Goal: Find specific fact: Find specific fact

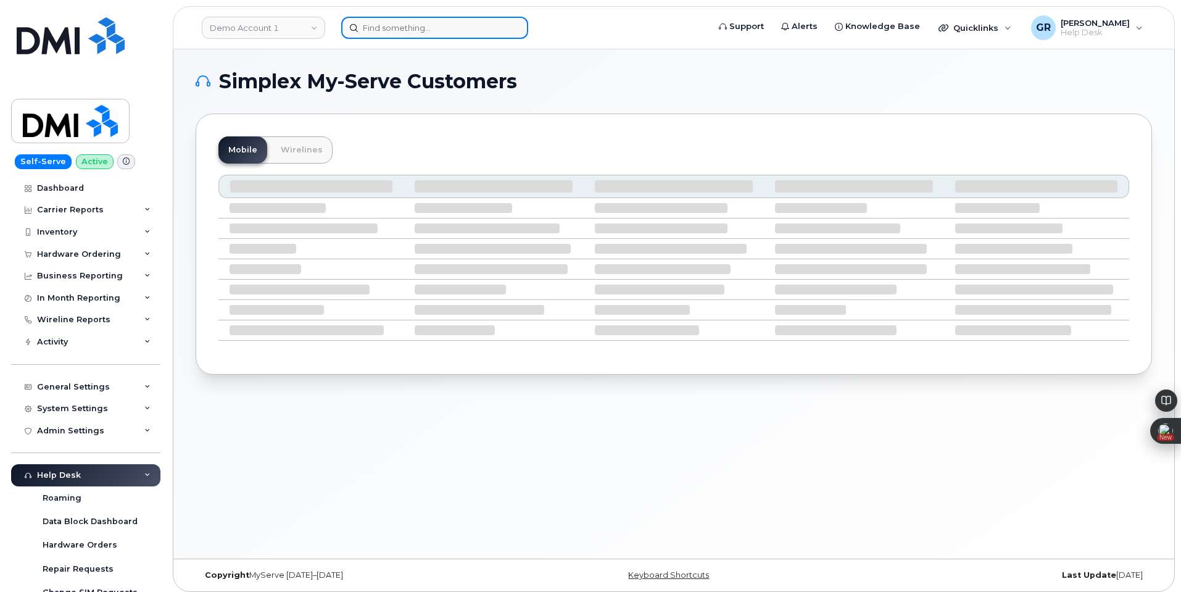
click at [400, 31] on input at bounding box center [434, 28] width 187 height 22
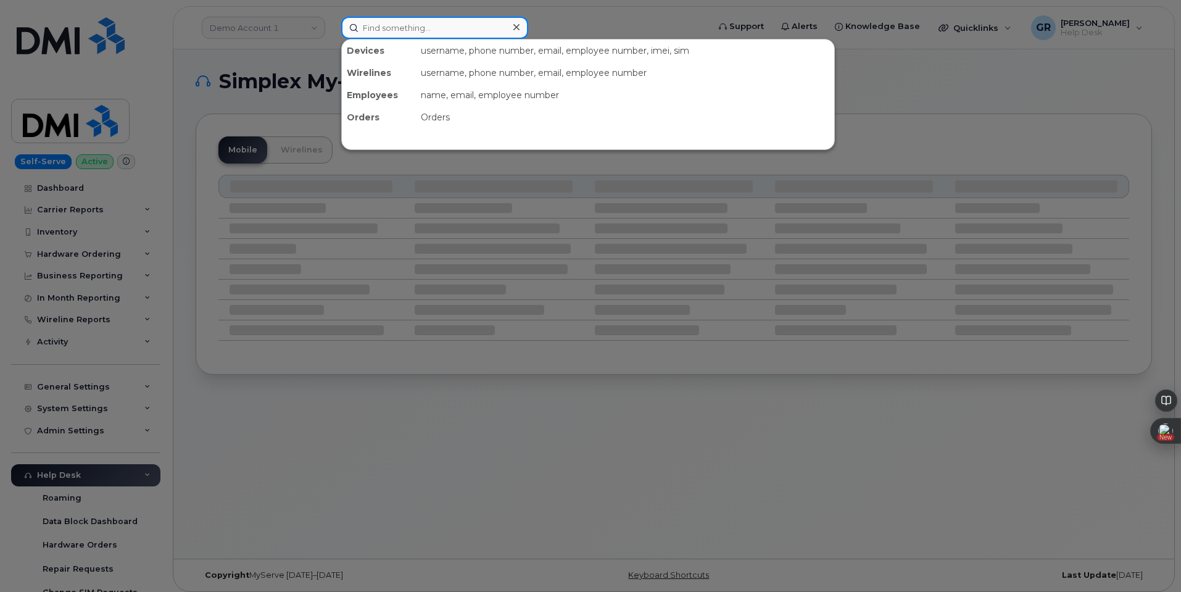
paste input "[PHONE_NUMBER]"
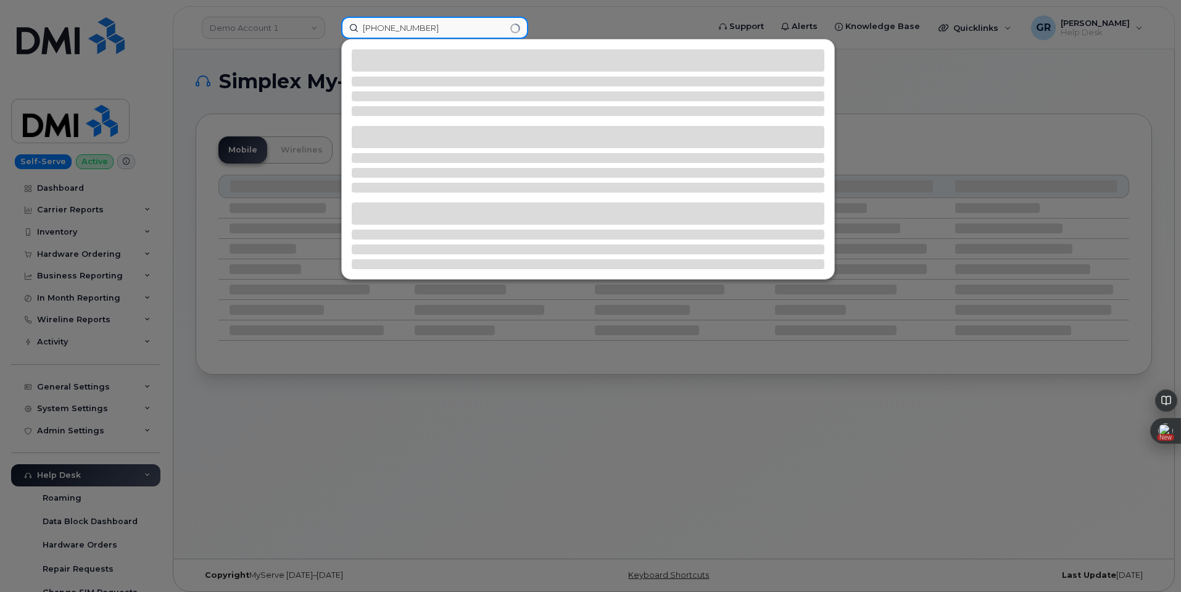
type input "[PHONE_NUMBER]"
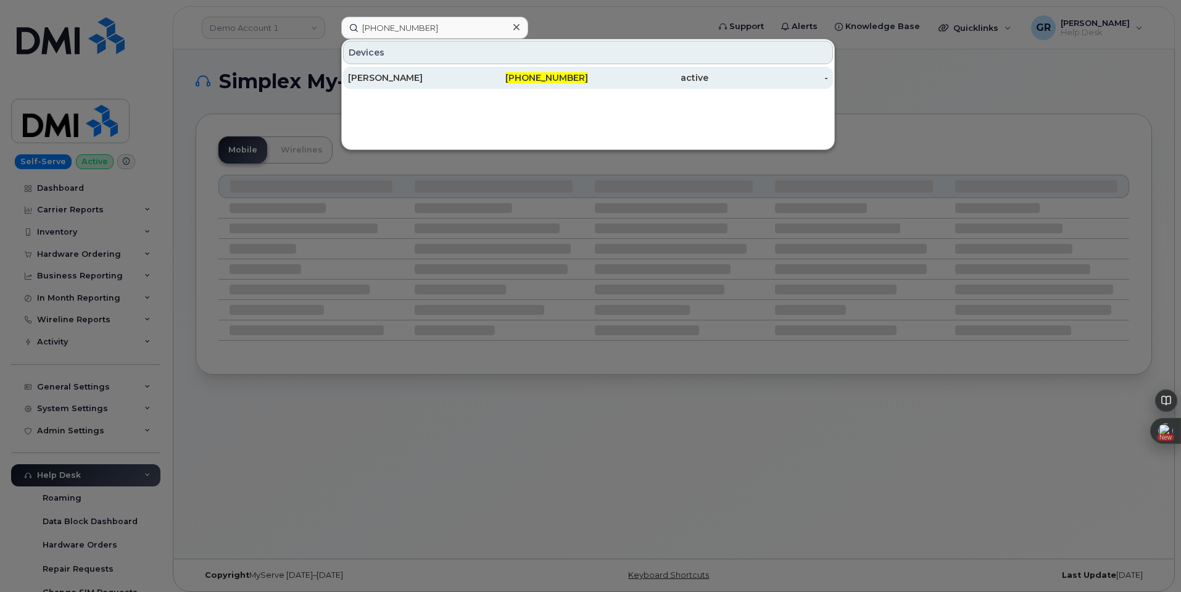
click at [524, 80] on span "[PHONE_NUMBER]" at bounding box center [546, 77] width 83 height 11
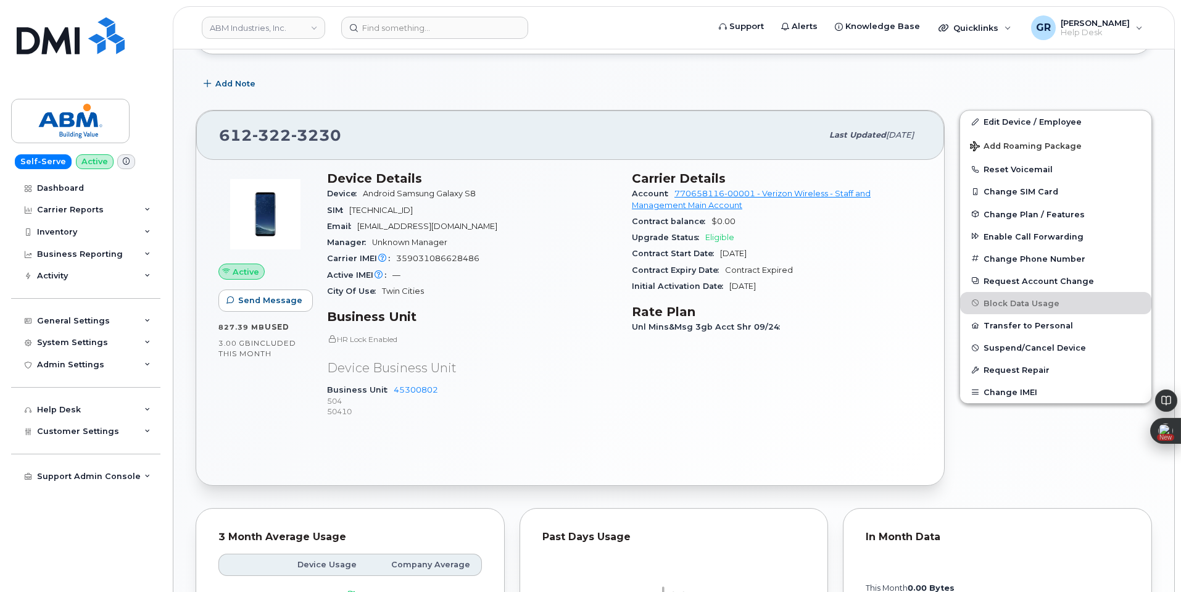
scroll to position [309, 0]
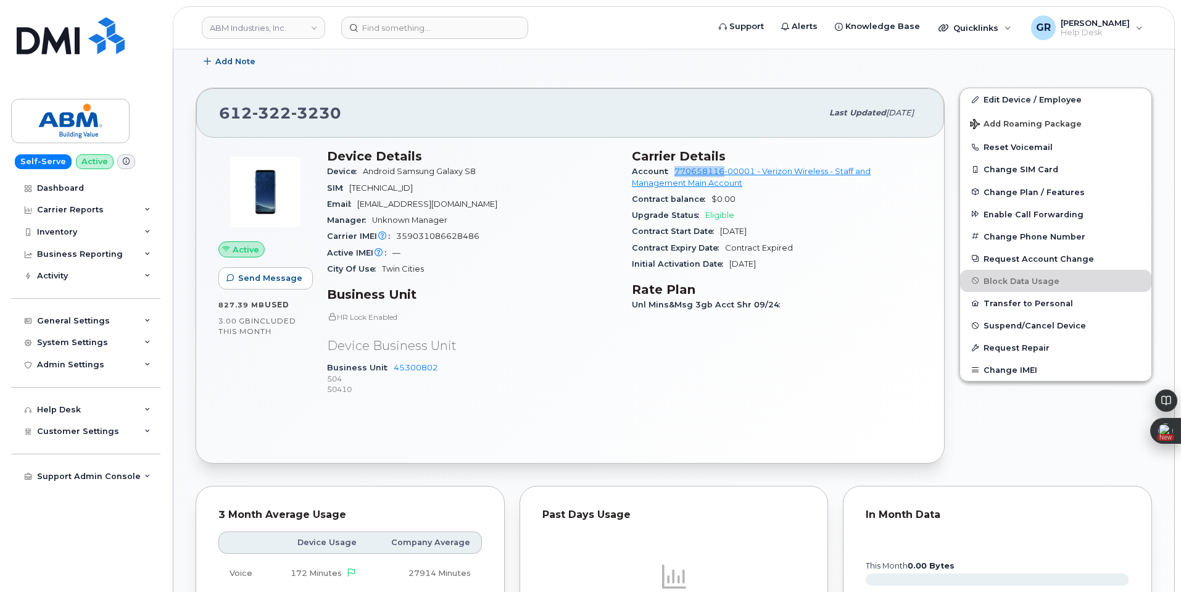
drag, startPoint x: 671, startPoint y: 167, endPoint x: 723, endPoint y: 176, distance: 52.0
click at [723, 176] on div "Account 770658116-00001 - Verizon Wireless - Staff and Management Main Account" at bounding box center [777, 178] width 290 height 28
copy link "770658116"
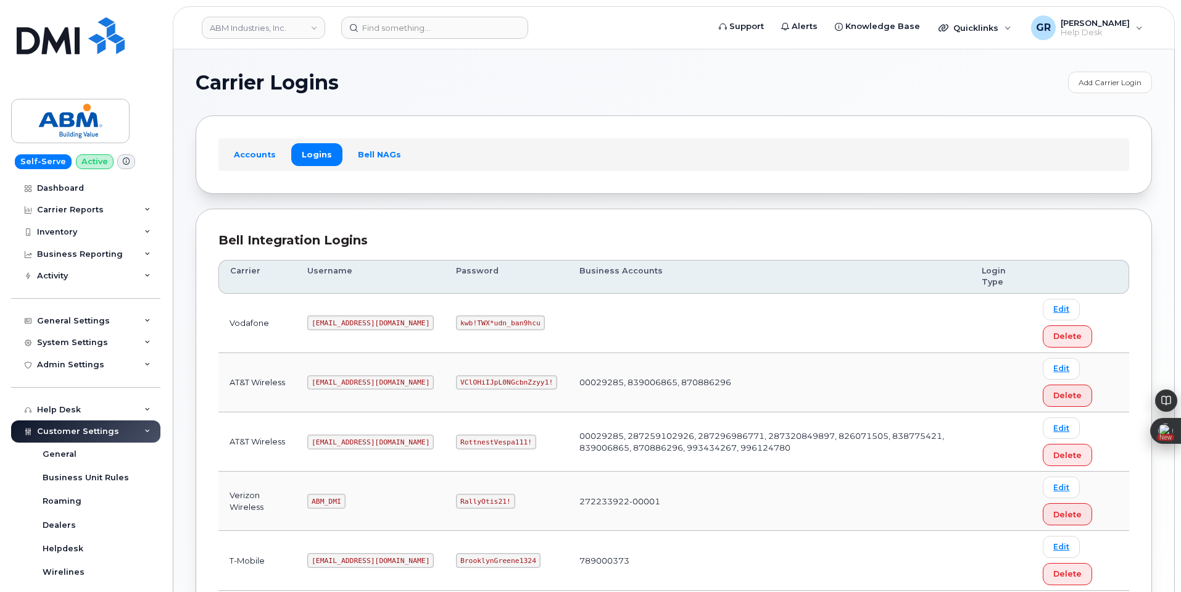
scroll to position [164, 0]
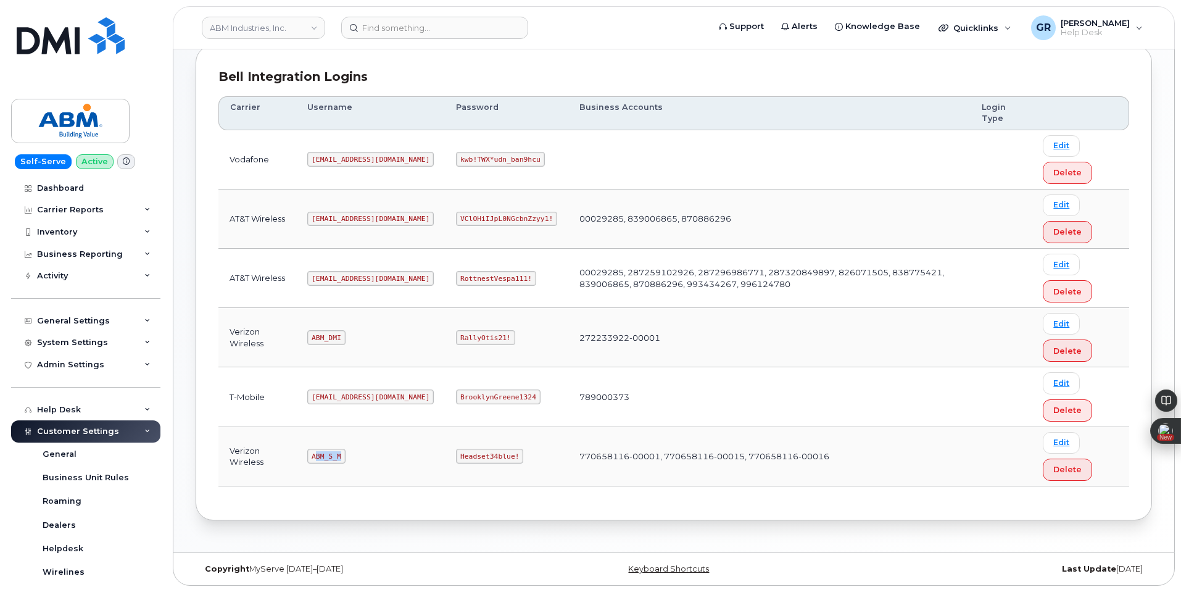
drag, startPoint x: 317, startPoint y: 459, endPoint x: 347, endPoint y: 455, distance: 30.4
click at [347, 455] on td "ABM_S_M" at bounding box center [370, 456] width 149 height 59
click at [325, 453] on code "ABM_S_M" at bounding box center [326, 456] width 38 height 15
drag, startPoint x: 418, startPoint y: 455, endPoint x: 475, endPoint y: 453, distance: 56.2
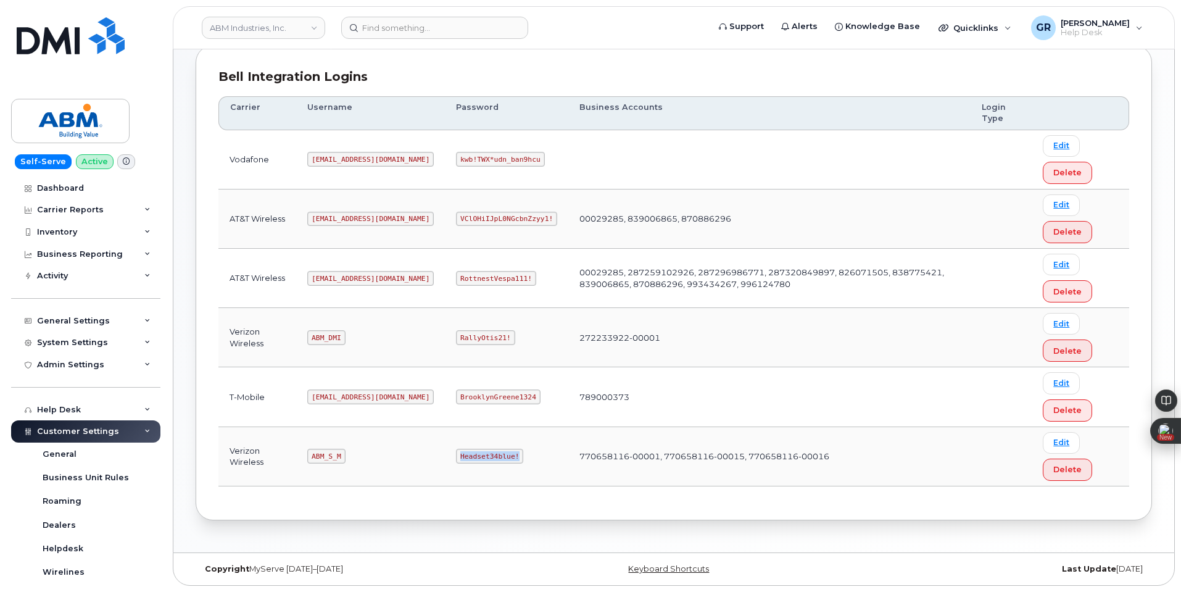
click at [475, 453] on code "Headset34blue!" at bounding box center [489, 456] width 67 height 15
copy code "Headset34blue!"
